Goal: Ask a question

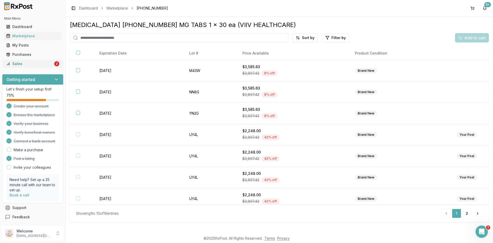
click at [52, 67] on link "Sales 2" at bounding box center [32, 63] width 57 height 9
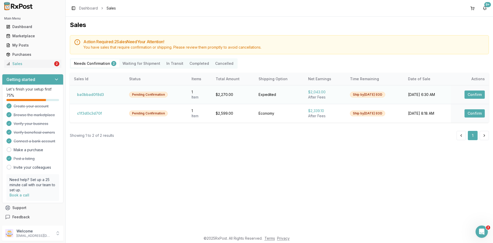
click at [474, 97] on button "Confirm" at bounding box center [475, 94] width 20 height 8
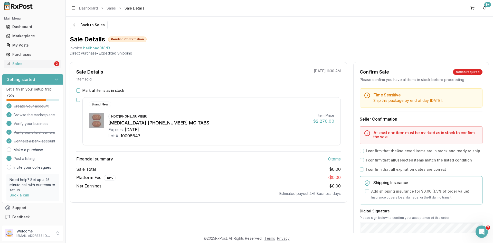
click at [102, 48] on span "ba0bbad0f8d3" at bounding box center [96, 47] width 27 height 5
copy span "ba0bbad0f8d3"
click at [484, 231] on div "Open Intercom Messenger" at bounding box center [481, 230] width 17 height 17
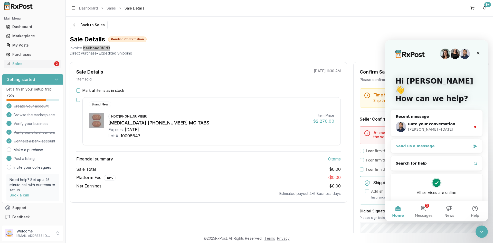
click at [449, 143] on div "Send us a message" at bounding box center [433, 145] width 75 height 5
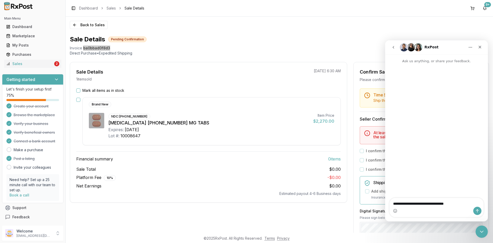
type textarea "**********"
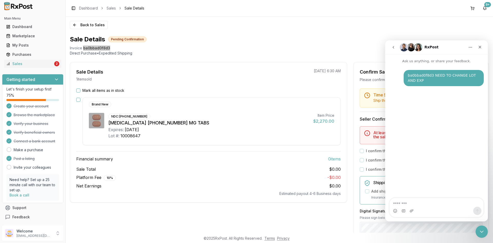
type textarea "*"
type textarea "**********"
click at [48, 63] on div "Sales" at bounding box center [29, 63] width 47 height 5
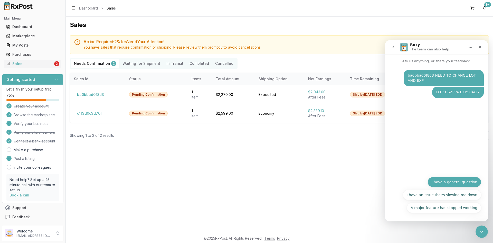
click at [464, 182] on button "I have a general question" at bounding box center [455, 182] width 54 height 10
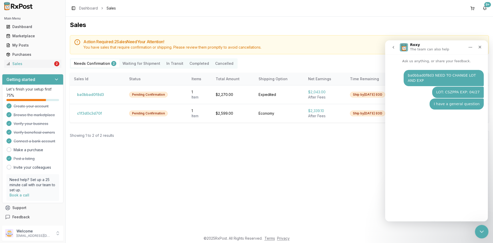
click at [479, 231] on icon "Close Intercom Messenger" at bounding box center [481, 231] width 6 height 6
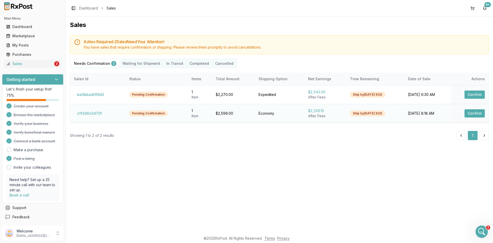
click at [455, 114] on td "Confirm" at bounding box center [470, 113] width 38 height 19
click at [468, 111] on button "Confirm" at bounding box center [475, 113] width 20 height 8
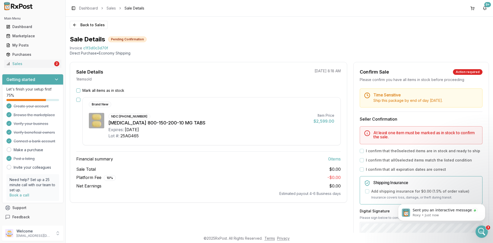
click at [97, 46] on span "c1f3d0c3d70f" at bounding box center [95, 47] width 25 height 5
copy span "c1f3d0c3d70f"
click at [432, 215] on p "Roxy • Just now" at bounding box center [446, 215] width 66 height 5
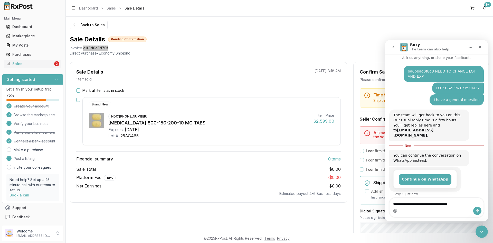
scroll to position [14, 0]
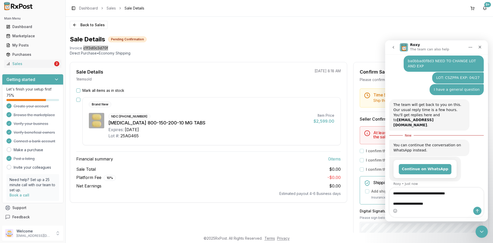
type textarea "**********"
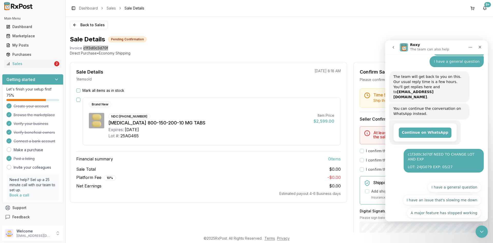
scroll to position [43, 0]
click at [453, 182] on button "I have a general question" at bounding box center [455, 187] width 54 height 10
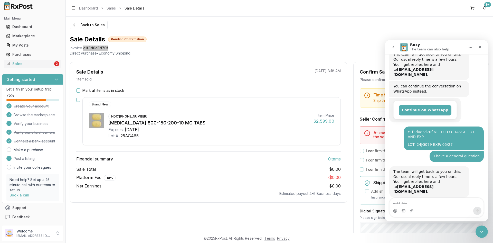
scroll to position [65, 0]
click at [37, 60] on link "Sales 2" at bounding box center [32, 63] width 57 height 9
